Goal: Communication & Community: Answer question/provide support

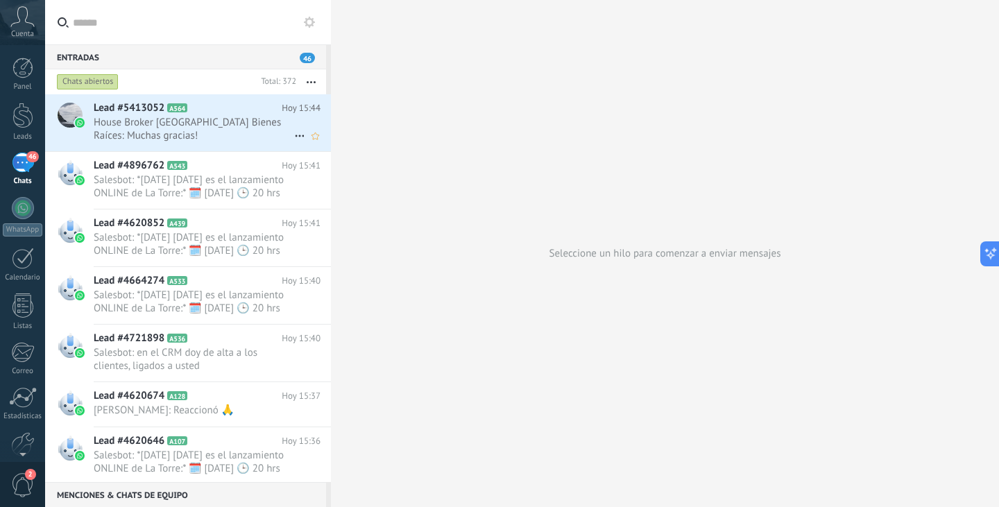
click at [204, 131] on span "House Broker [GEOGRAPHIC_DATA] Bienes Raíces: Muchas gracias!" at bounding box center [194, 129] width 201 height 26
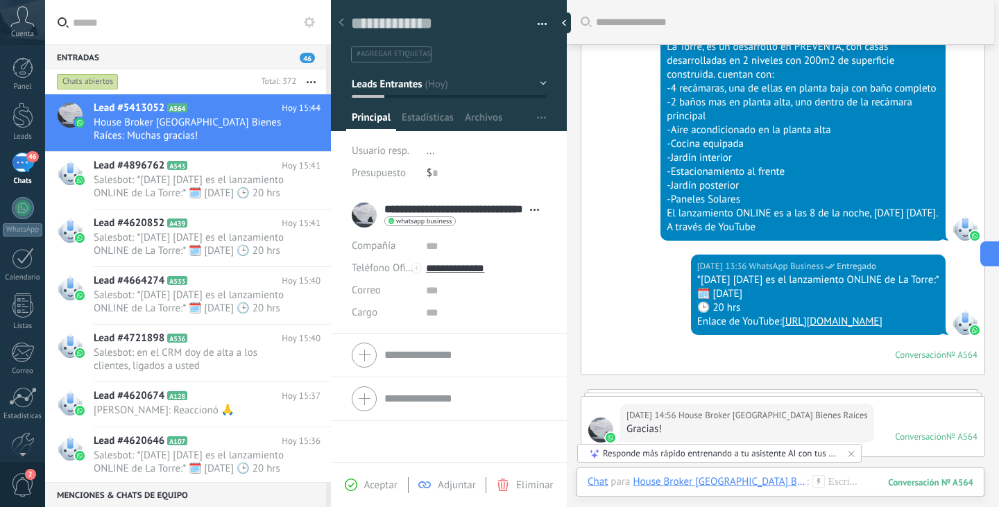
scroll to position [43, 0]
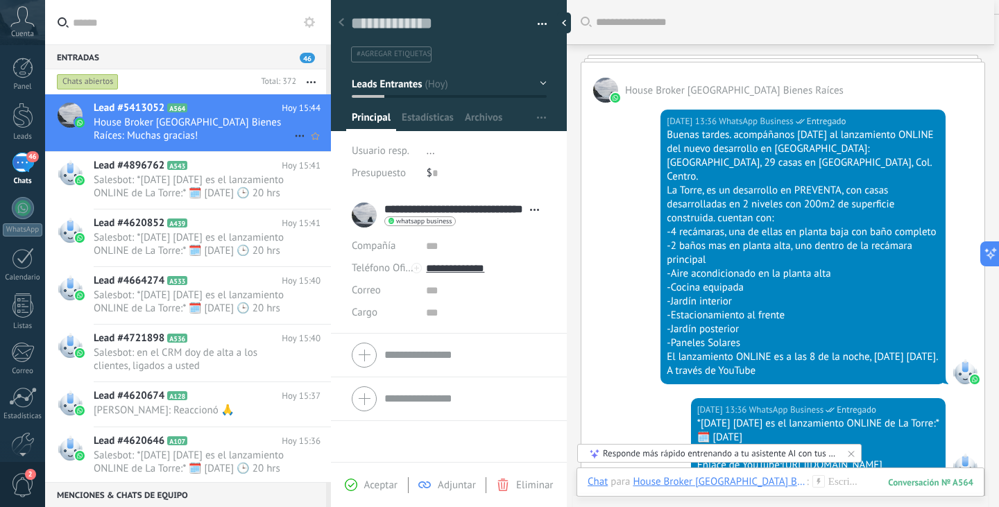
click at [294, 137] on icon at bounding box center [299, 136] width 17 height 17
click at [200, 180] on div at bounding box center [499, 253] width 999 height 507
click at [296, 191] on icon at bounding box center [299, 193] width 17 height 17
click at [202, 184] on div at bounding box center [499, 253] width 999 height 507
click at [202, 184] on span "Salesbot: *[DATE] [DATE] es el lanzamiento ONLINE de La Torre:* 🗓️ [DATE] 🕒 20 …" at bounding box center [194, 187] width 201 height 26
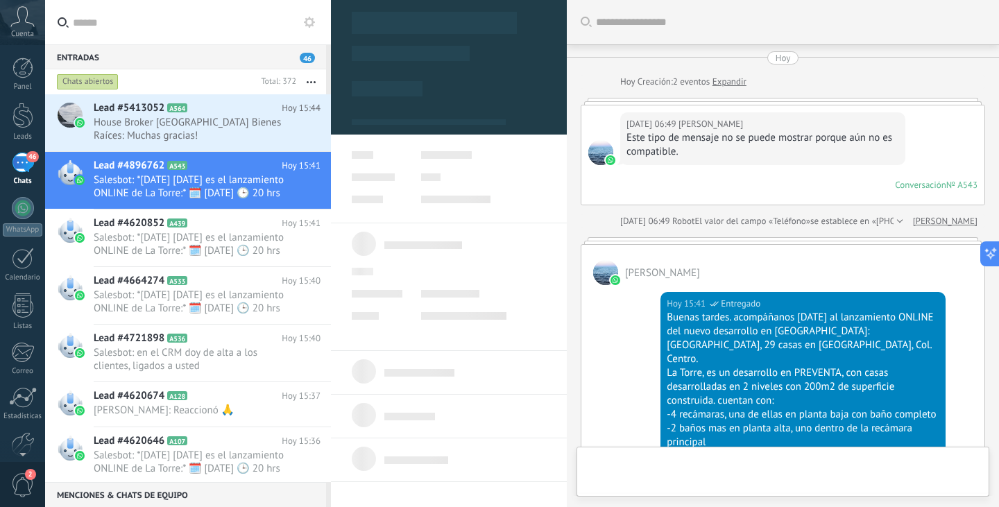
type textarea "**********"
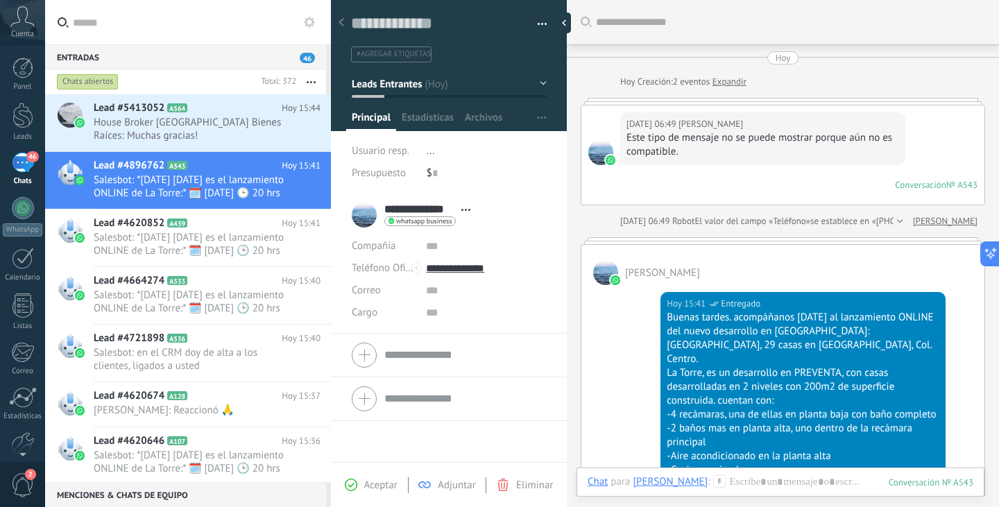
scroll to position [423, 0]
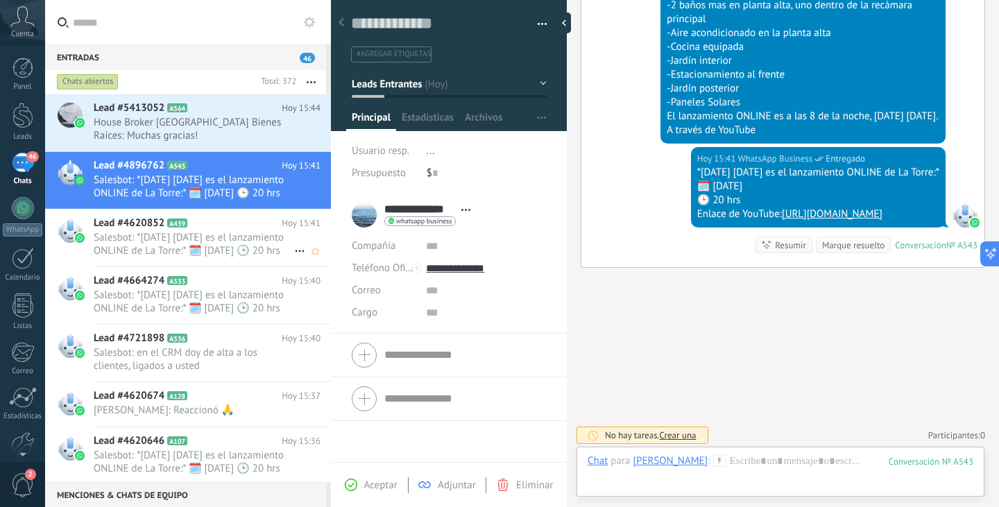
click at [293, 252] on icon at bounding box center [299, 251] width 17 height 17
click at [311, 81] on div at bounding box center [499, 253] width 999 height 507
click at [311, 81] on icon "button" at bounding box center [311, 82] width 9 height 2
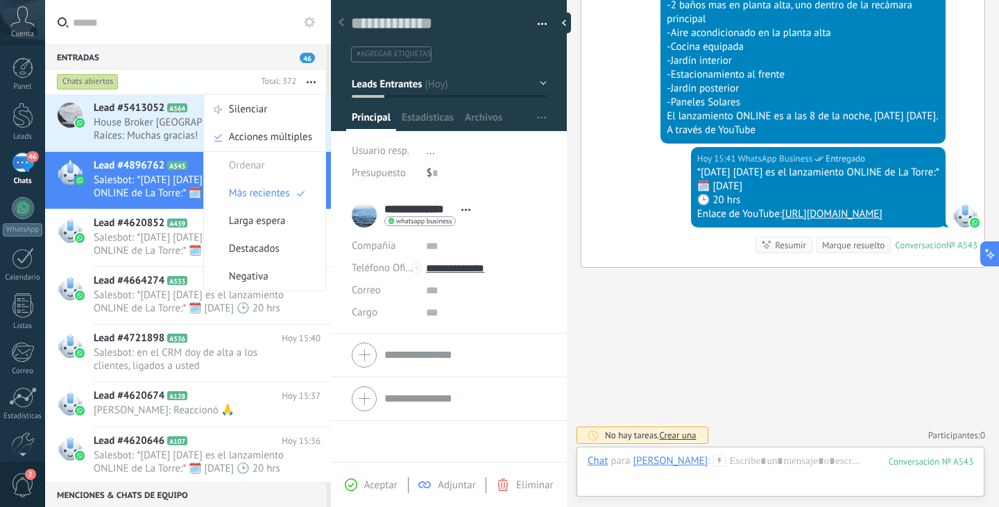
click at [311, 81] on icon "button" at bounding box center [311, 82] width 9 height 2
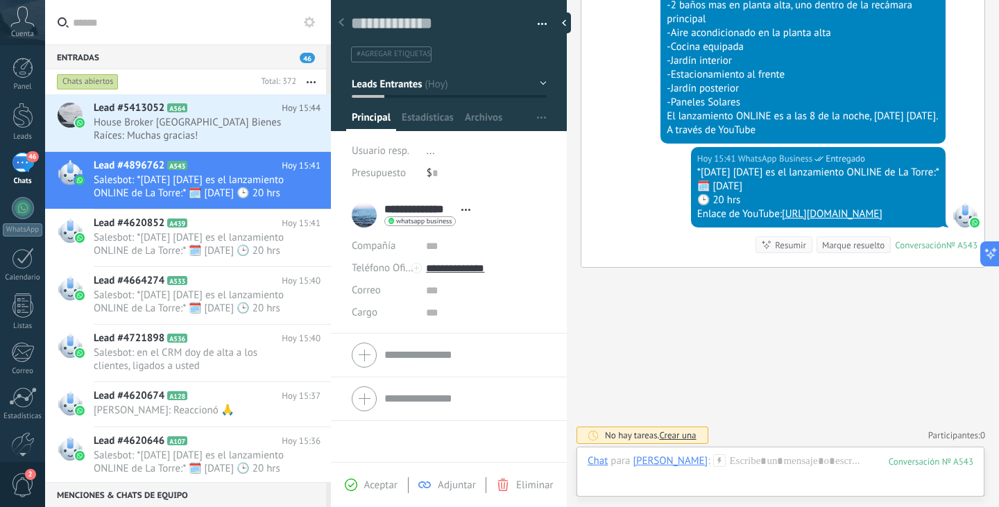
click at [311, 81] on icon "button" at bounding box center [311, 82] width 9 height 2
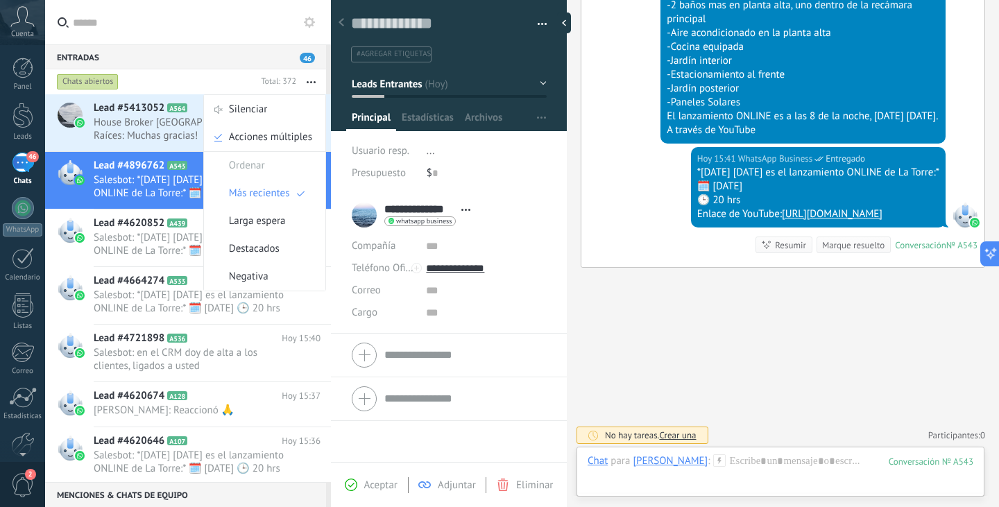
click at [311, 81] on icon "button" at bounding box center [311, 82] width 9 height 2
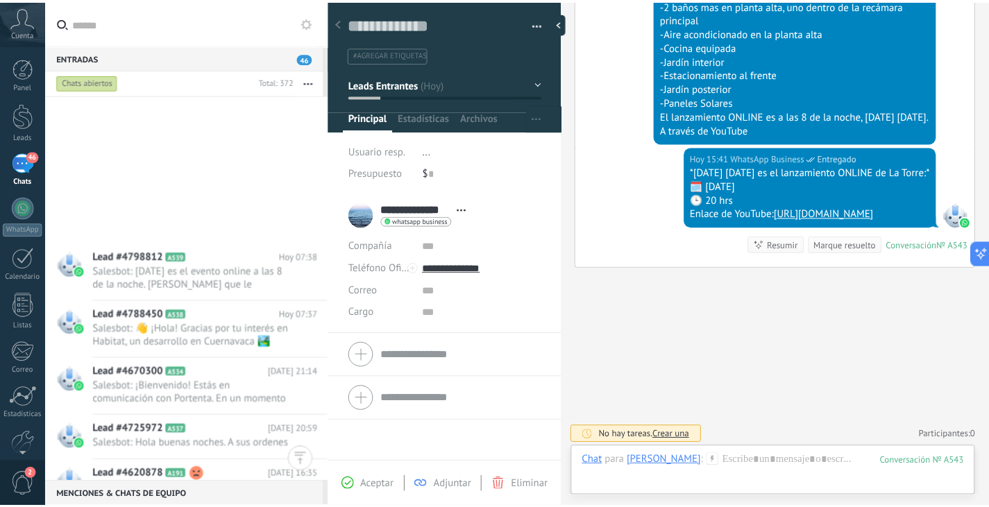
scroll to position [7289, 0]
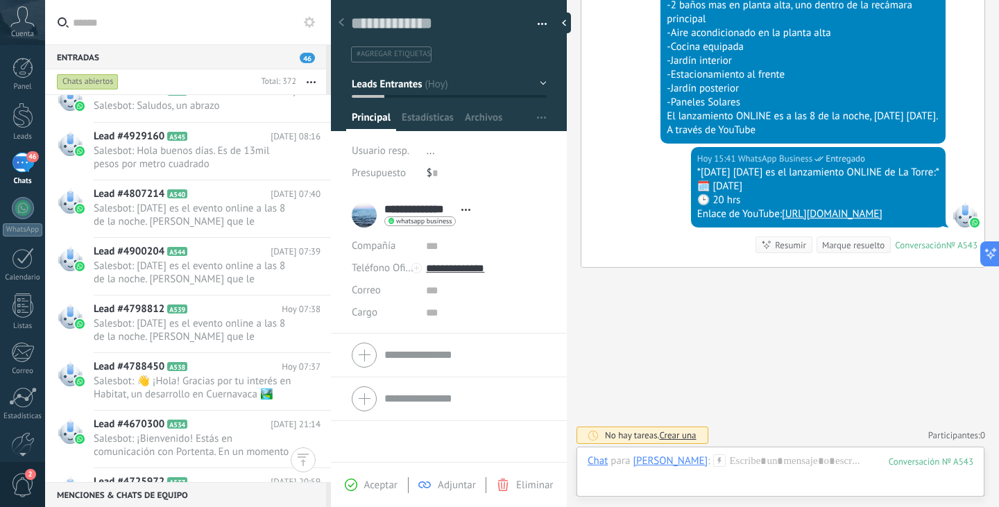
click at [27, 480] on span "2" at bounding box center [23, 485] width 24 height 24
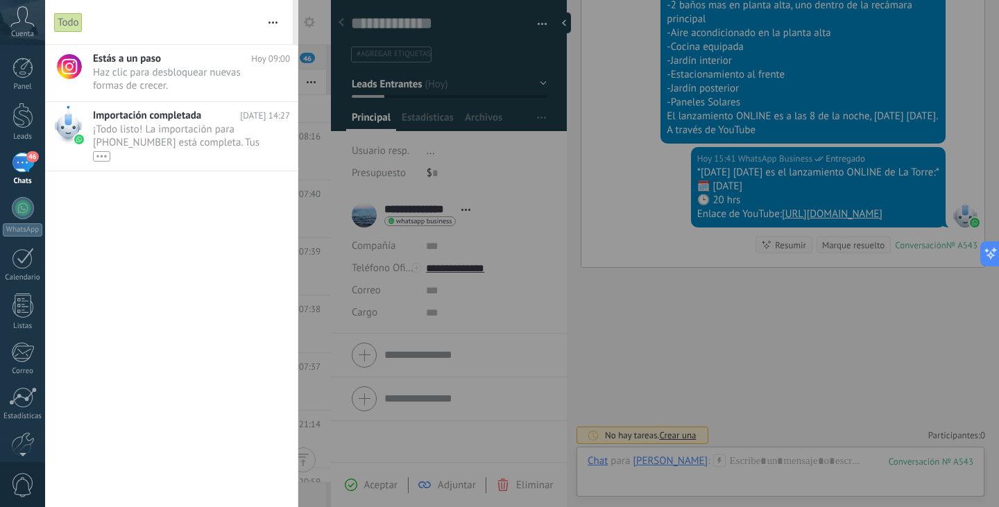
click at [24, 480] on span "0" at bounding box center [23, 485] width 24 height 24
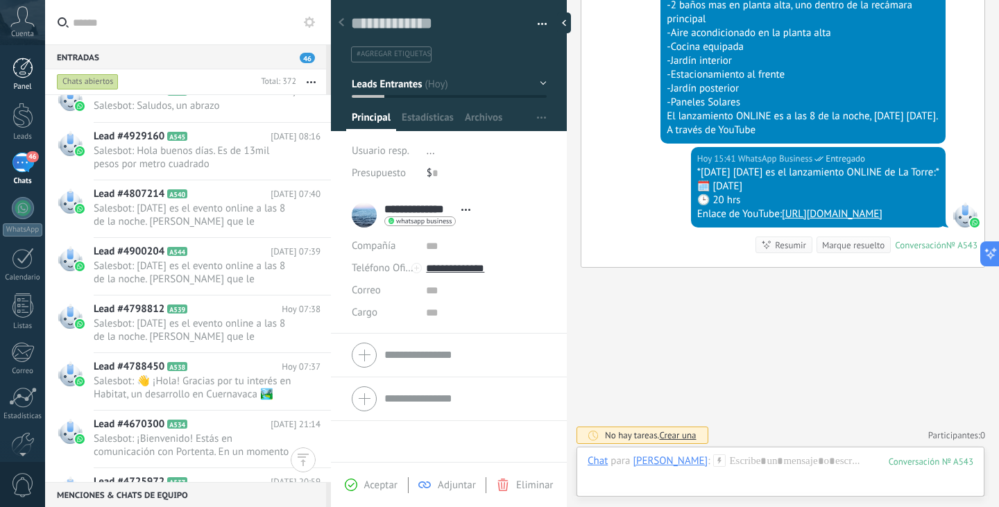
click at [26, 73] on div at bounding box center [22, 68] width 21 height 21
